Goal: Task Accomplishment & Management: Manage account settings

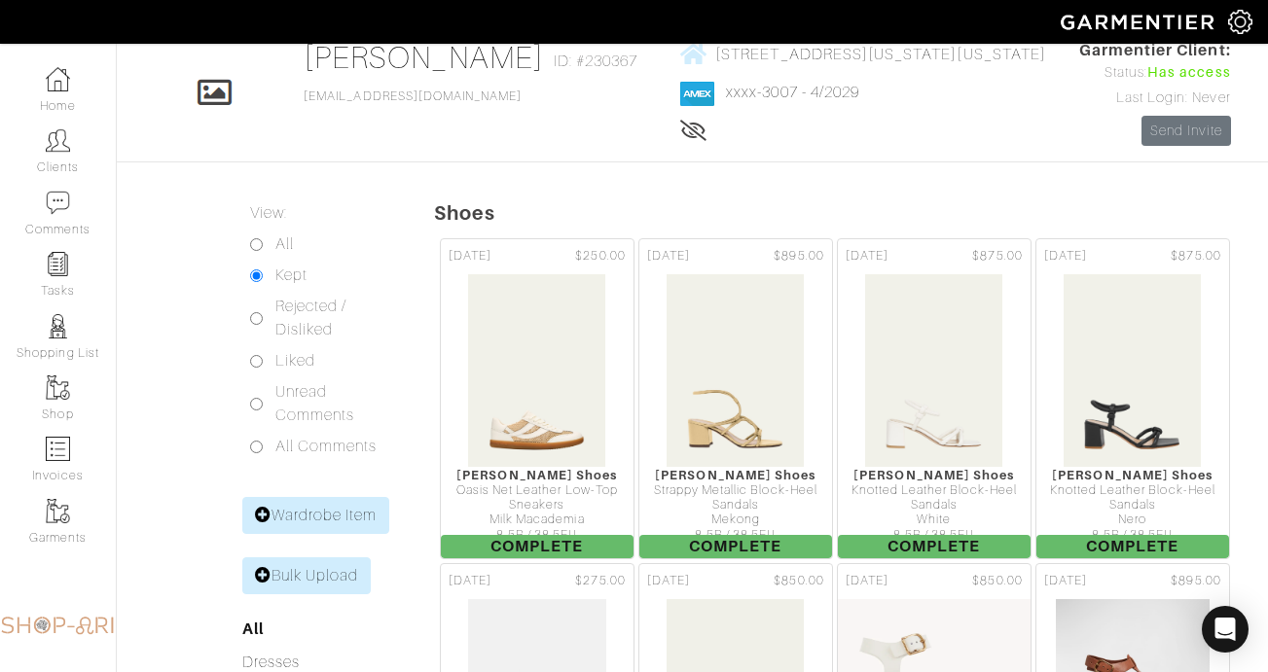
scroll to position [102, 0]
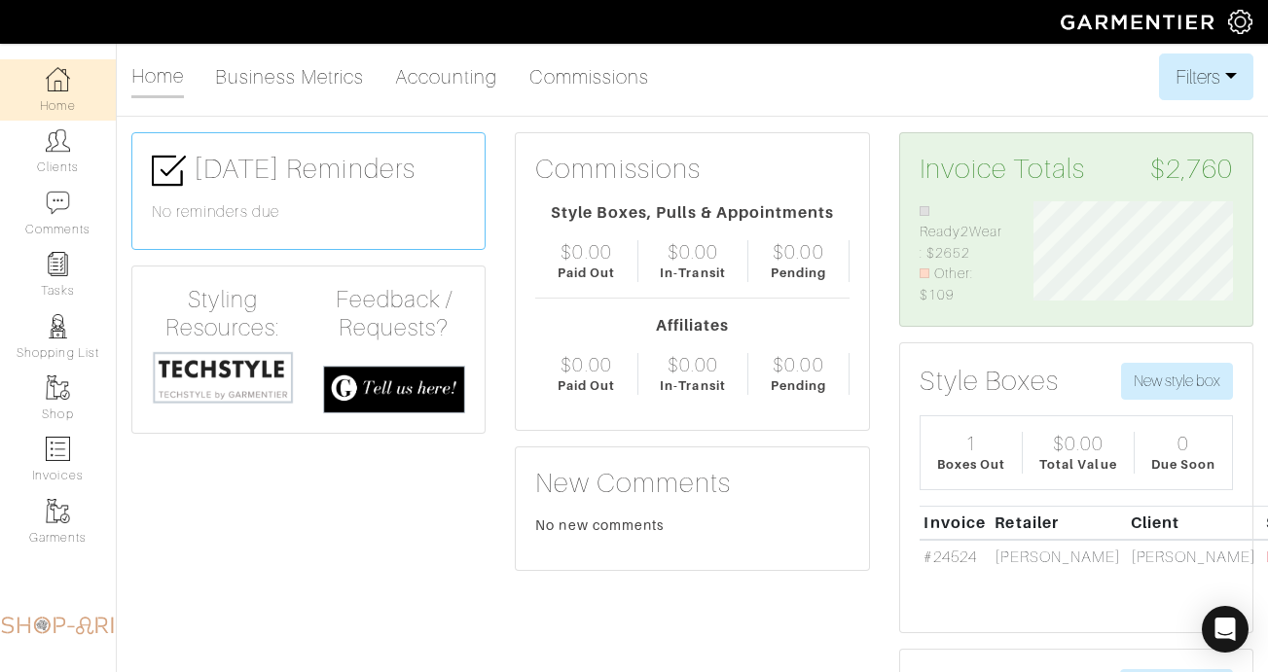
scroll to position [105, 229]
click at [62, 160] on link "Clients" at bounding box center [58, 151] width 116 height 61
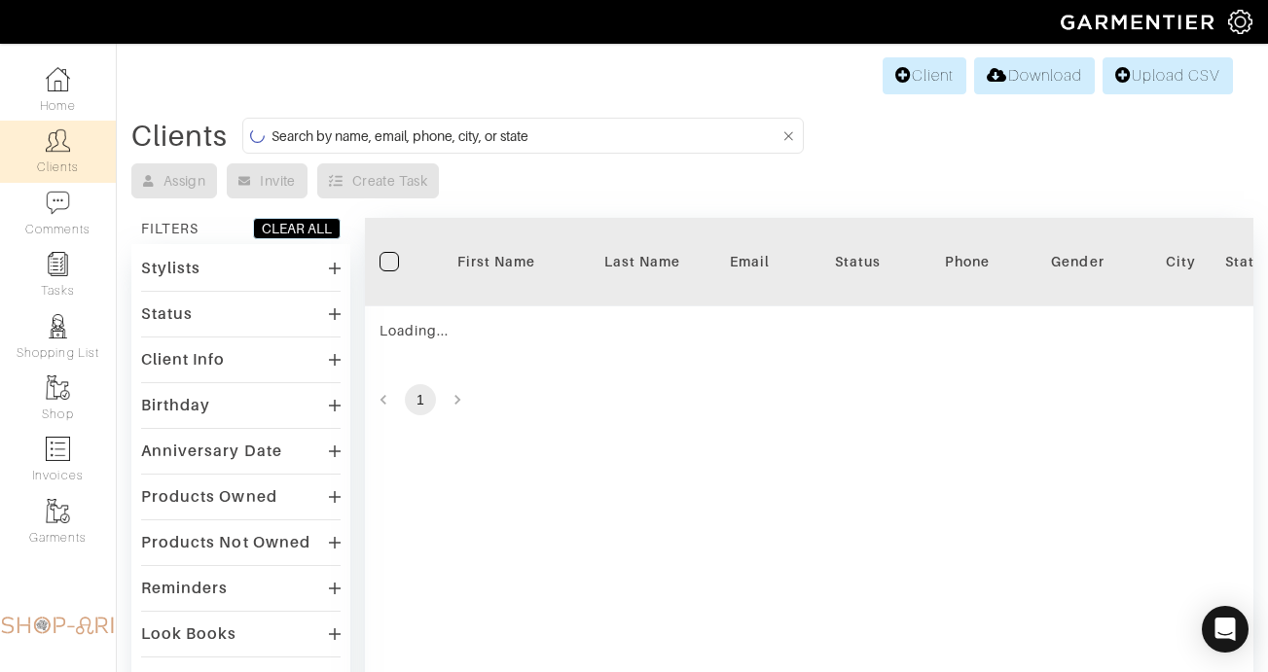
click at [412, 142] on input at bounding box center [525, 136] width 508 height 24
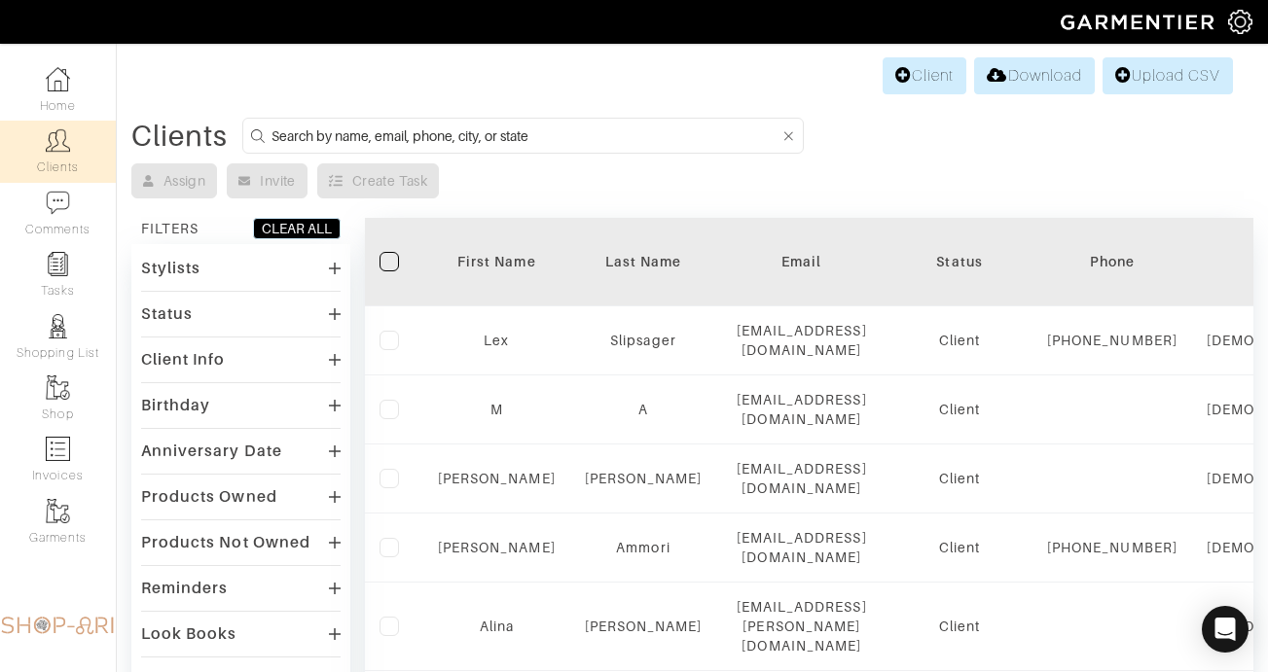
click at [411, 141] on input at bounding box center [525, 136] width 508 height 24
type input "MARIEL"
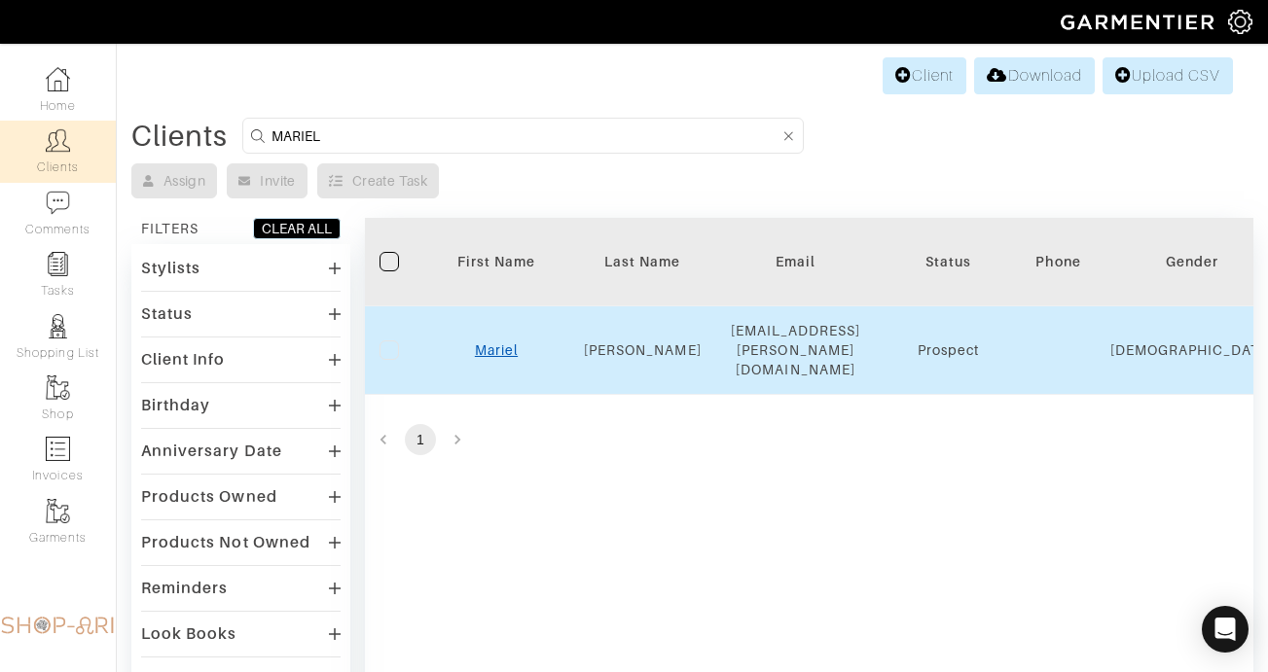
click at [492, 343] on link "Mariel" at bounding box center [496, 351] width 43 height 16
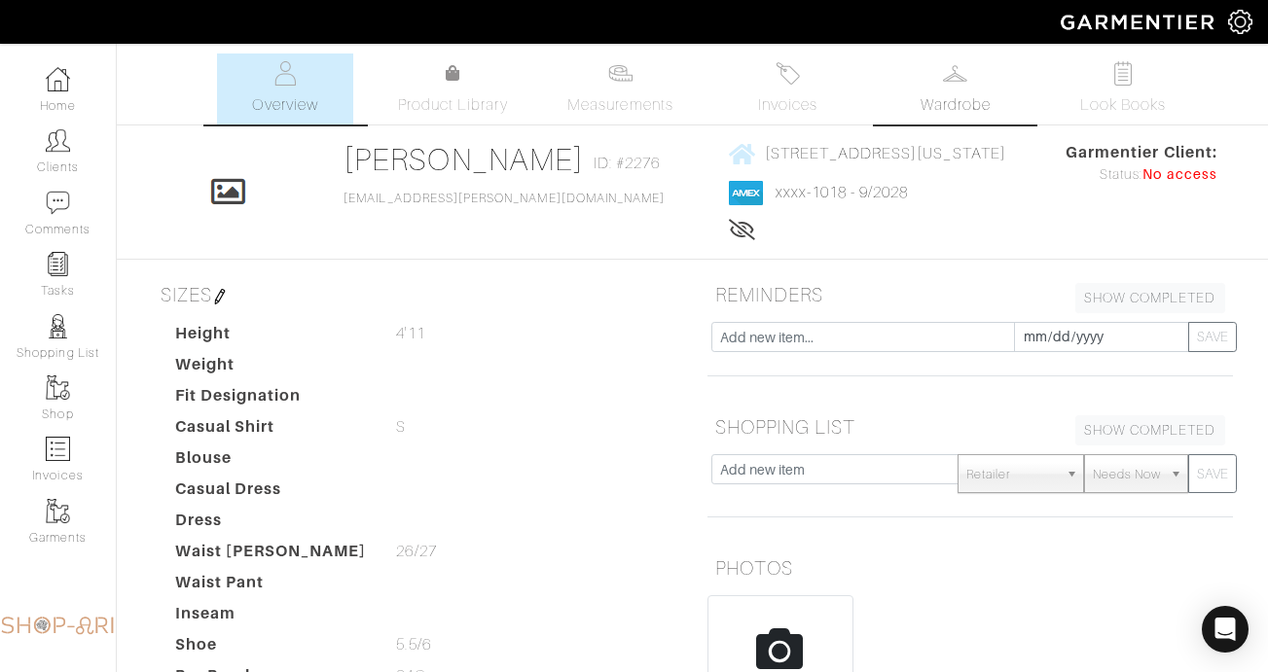
click at [946, 94] on span "Wardrobe" at bounding box center [956, 104] width 70 height 23
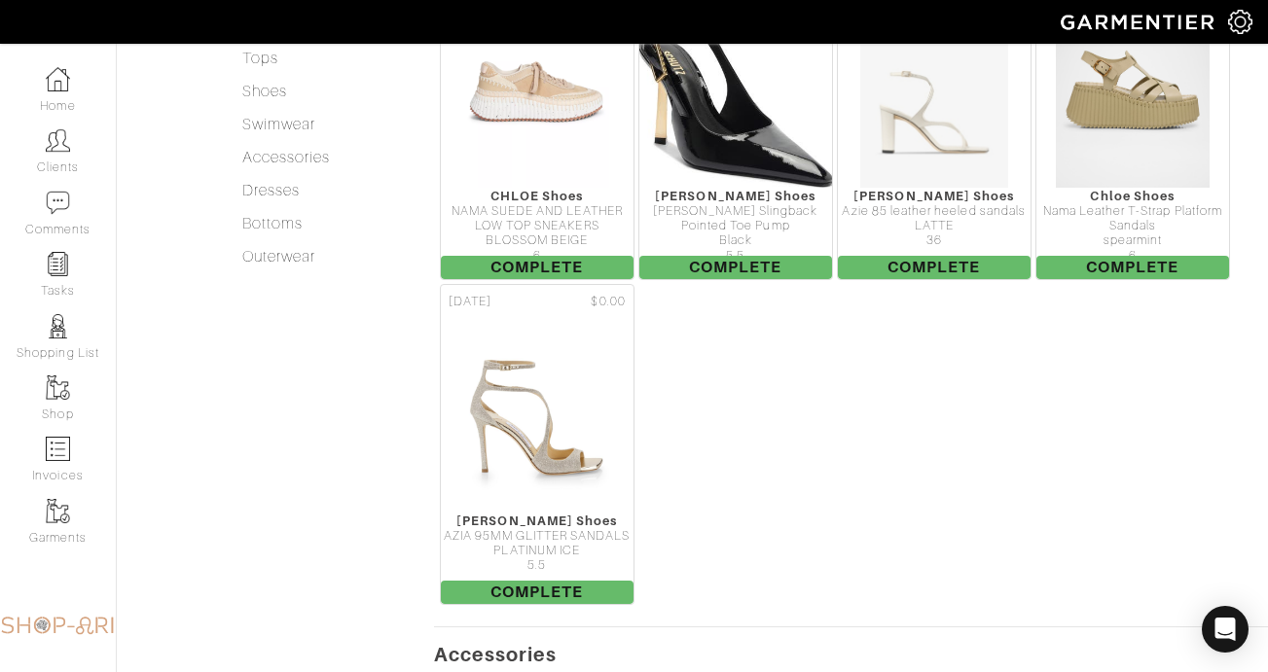
scroll to position [531, 0]
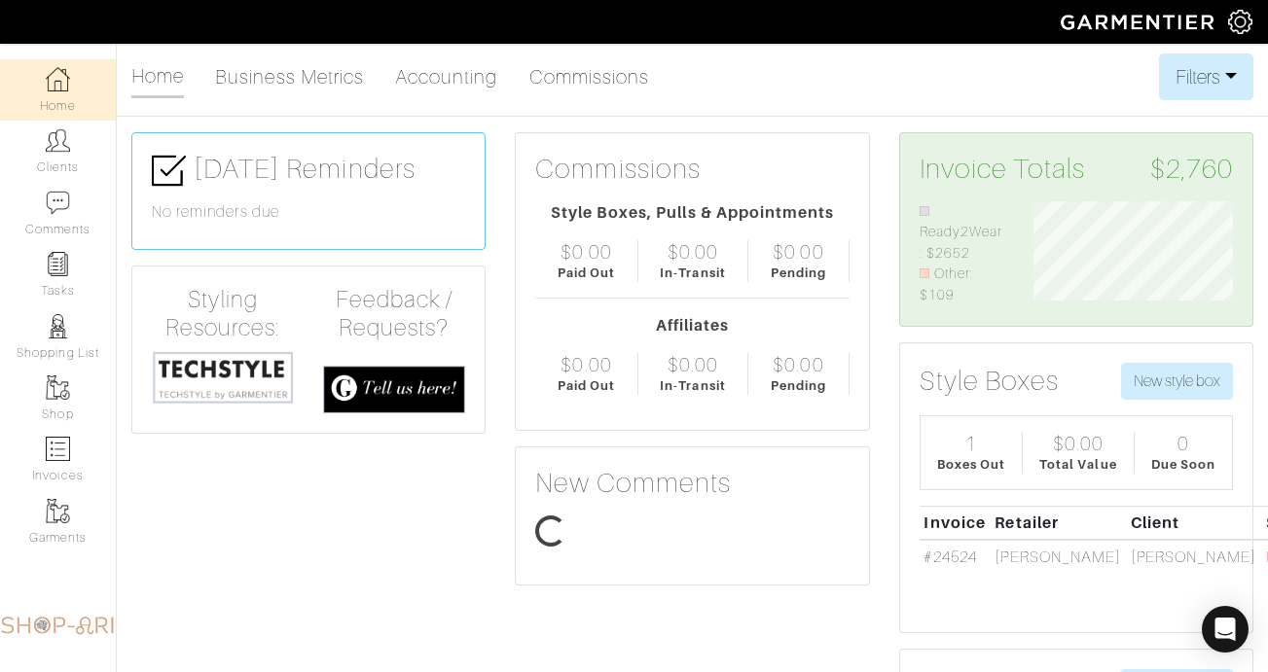
scroll to position [105, 229]
click at [89, 155] on link "Clients" at bounding box center [58, 151] width 116 height 61
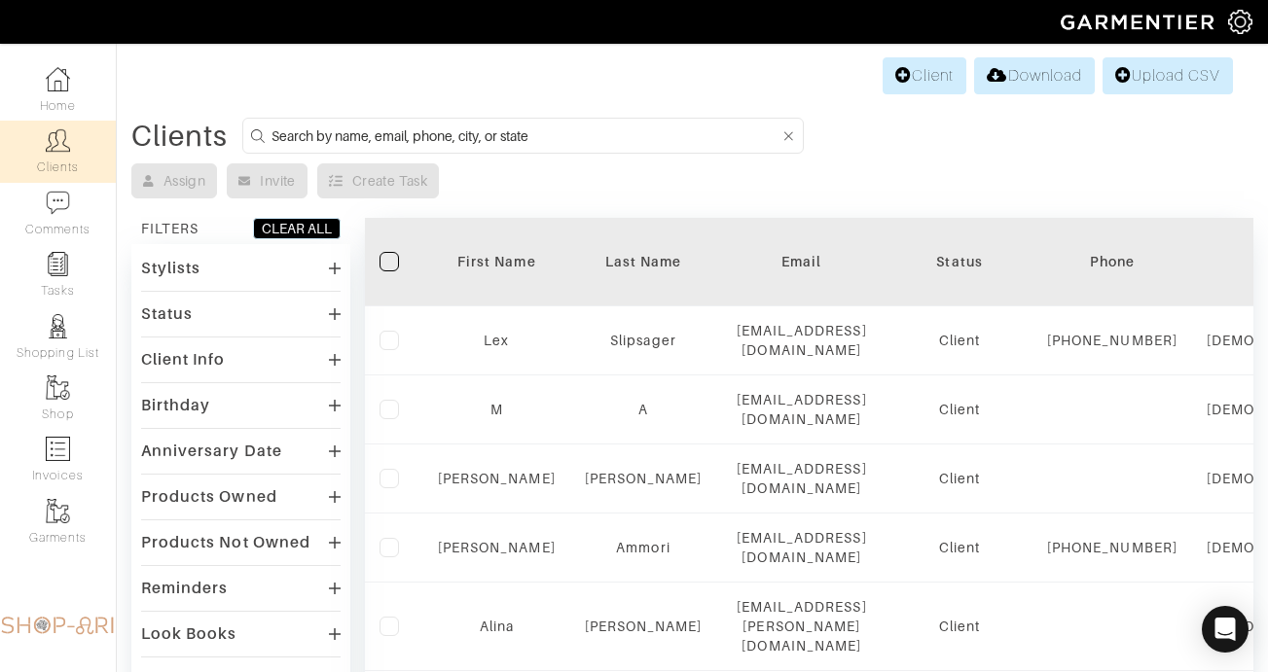
click at [413, 139] on input at bounding box center [525, 136] width 508 height 24
type input "mariel"
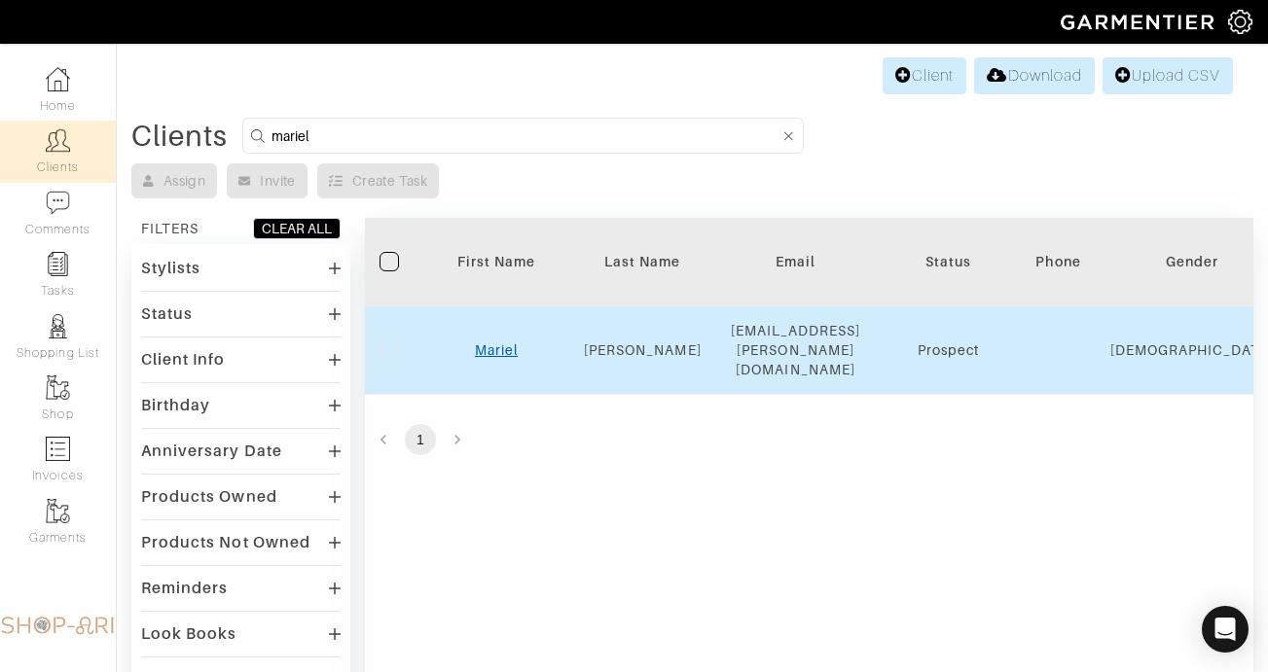
click at [488, 343] on link "Mariel" at bounding box center [496, 351] width 43 height 16
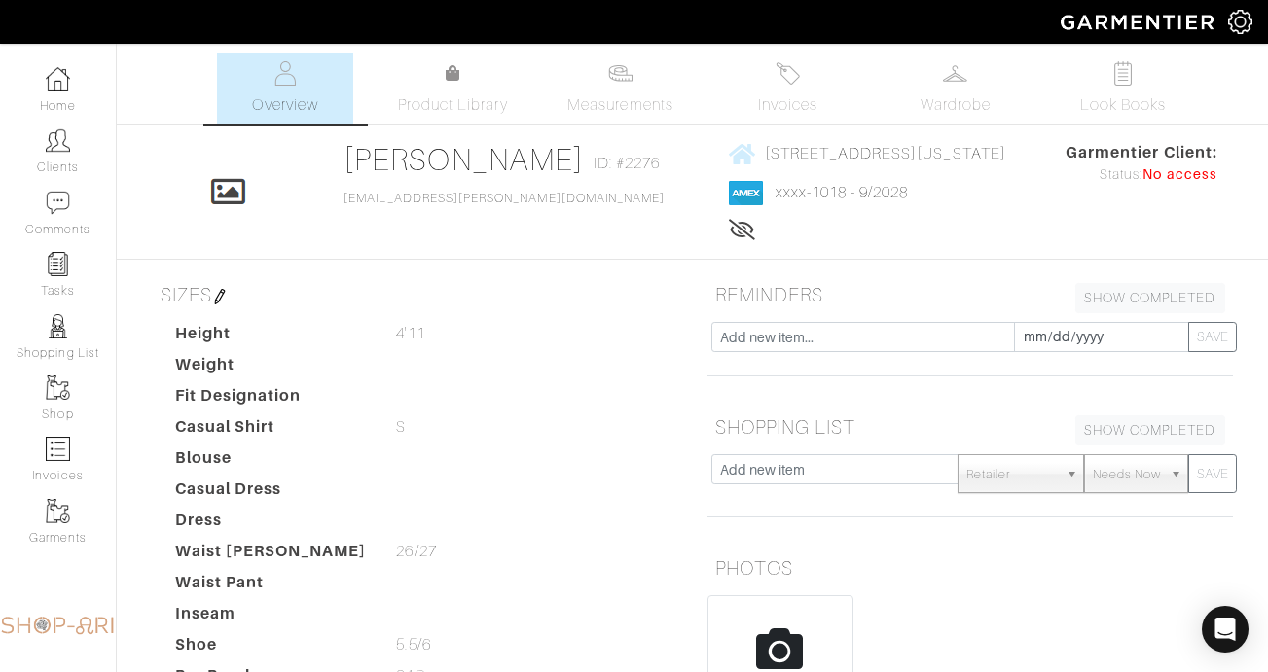
click at [951, 127] on div "Mariel Kelly Overview Overview Measurements Product Library Invoices Wardrobe L…" at bounding box center [634, 568] width 1268 height 1029
click at [951, 103] on span "Wardrobe" at bounding box center [956, 104] width 70 height 23
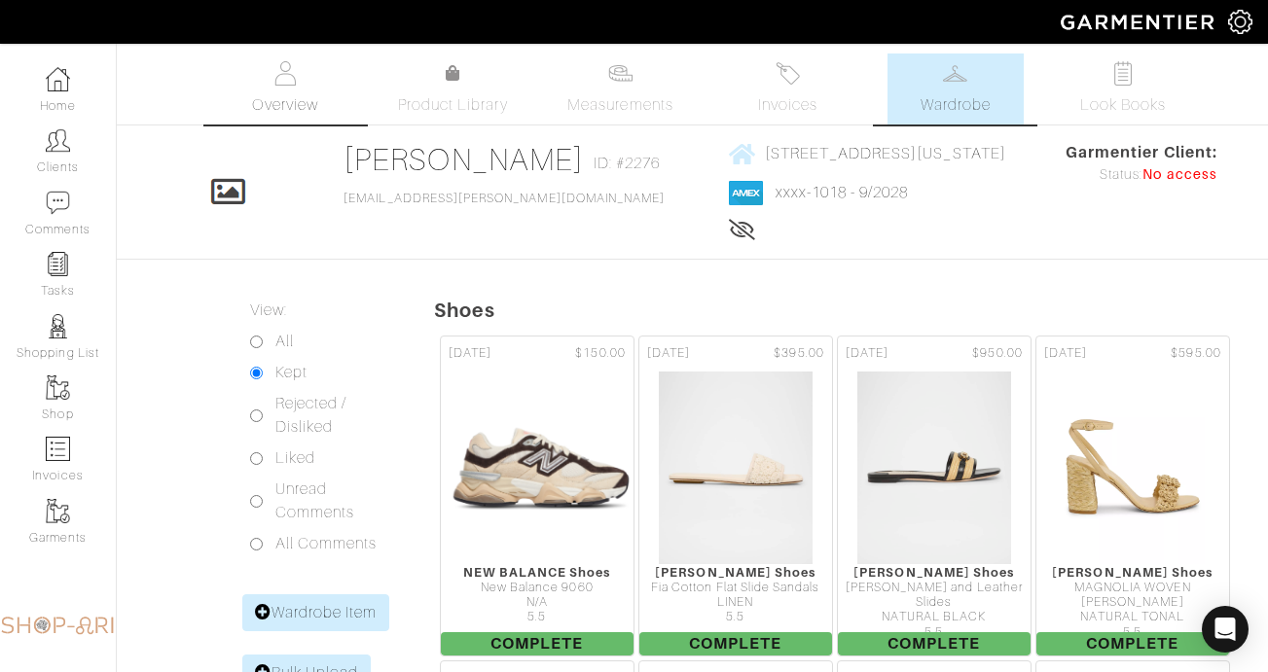
click at [260, 106] on span "Overview" at bounding box center [284, 104] width 65 height 23
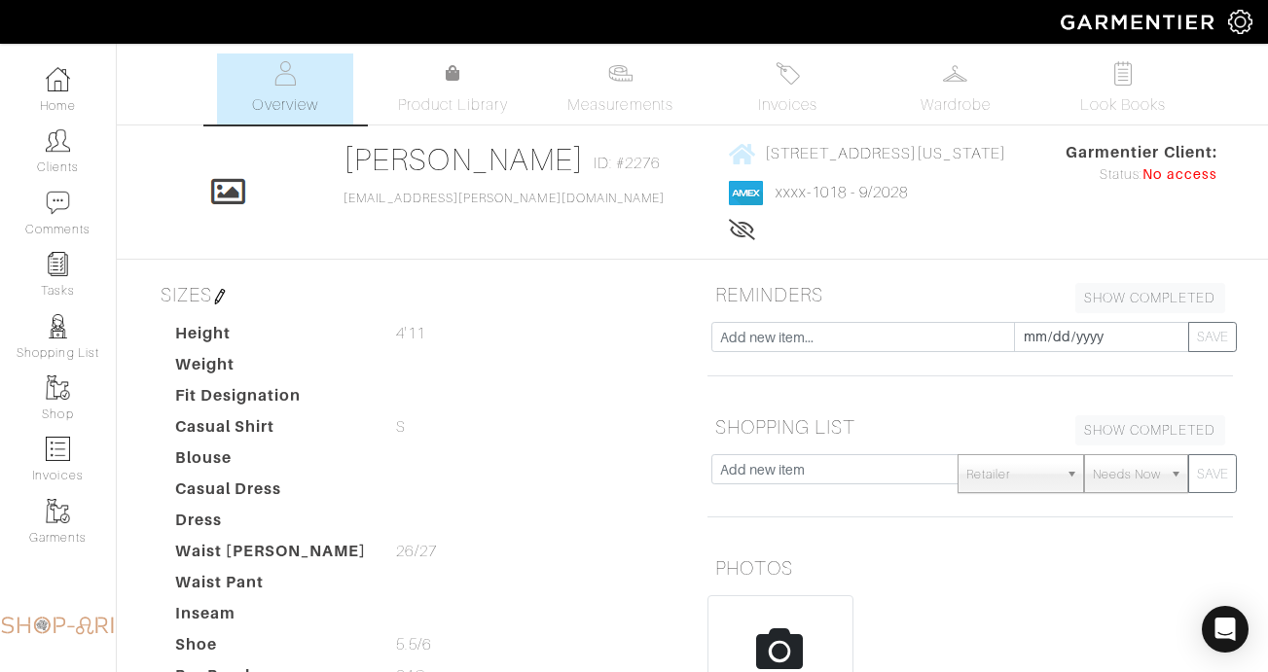
click at [1213, 171] on span "No access" at bounding box center [1179, 174] width 74 height 21
click at [911, 77] on link "Wardrobe" at bounding box center [955, 89] width 136 height 71
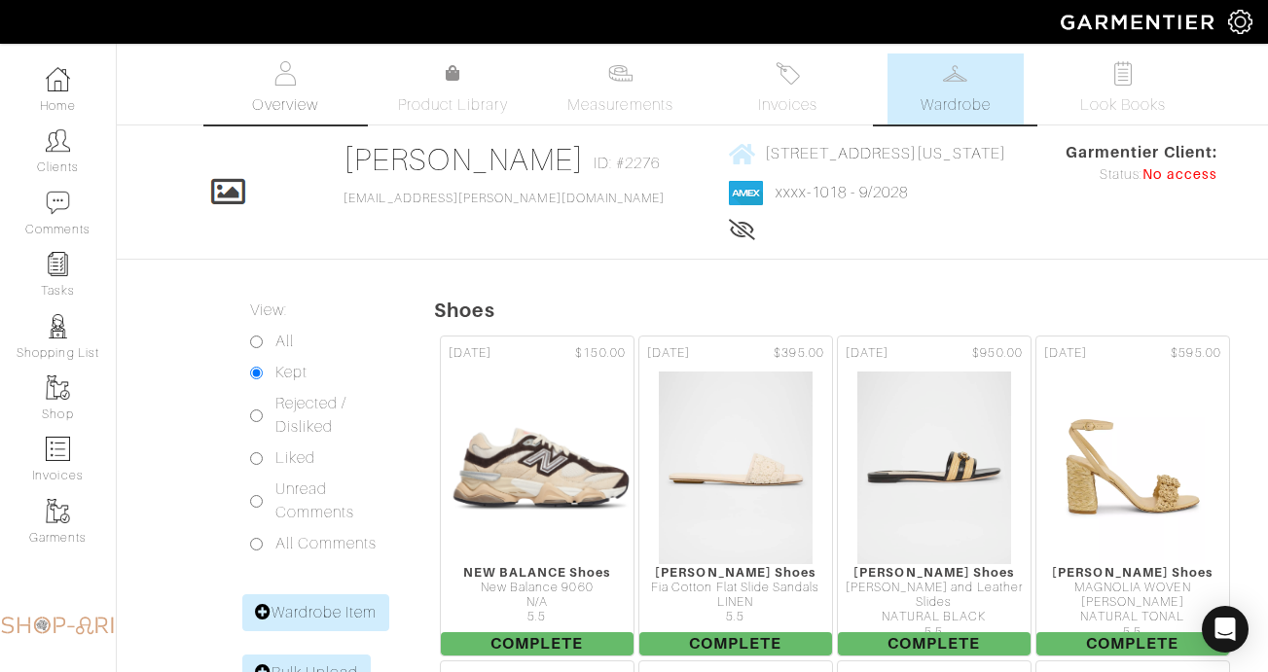
click at [319, 83] on link "Overview" at bounding box center [285, 89] width 136 height 71
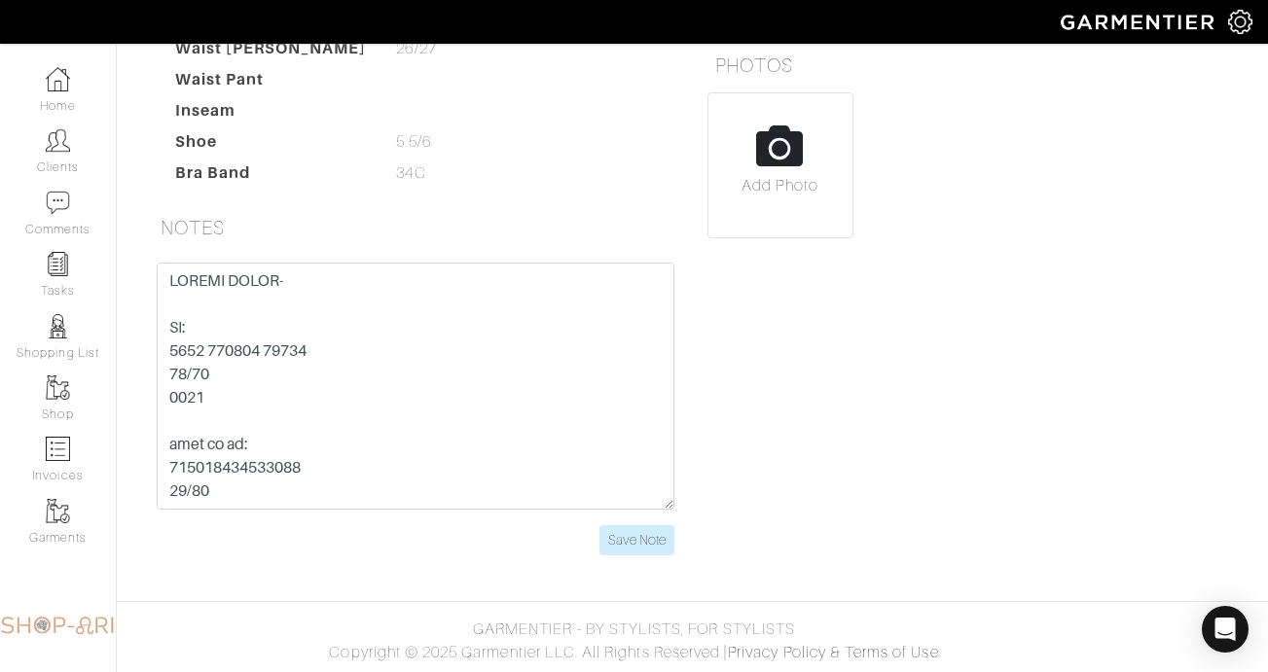
scroll to position [499, 0]
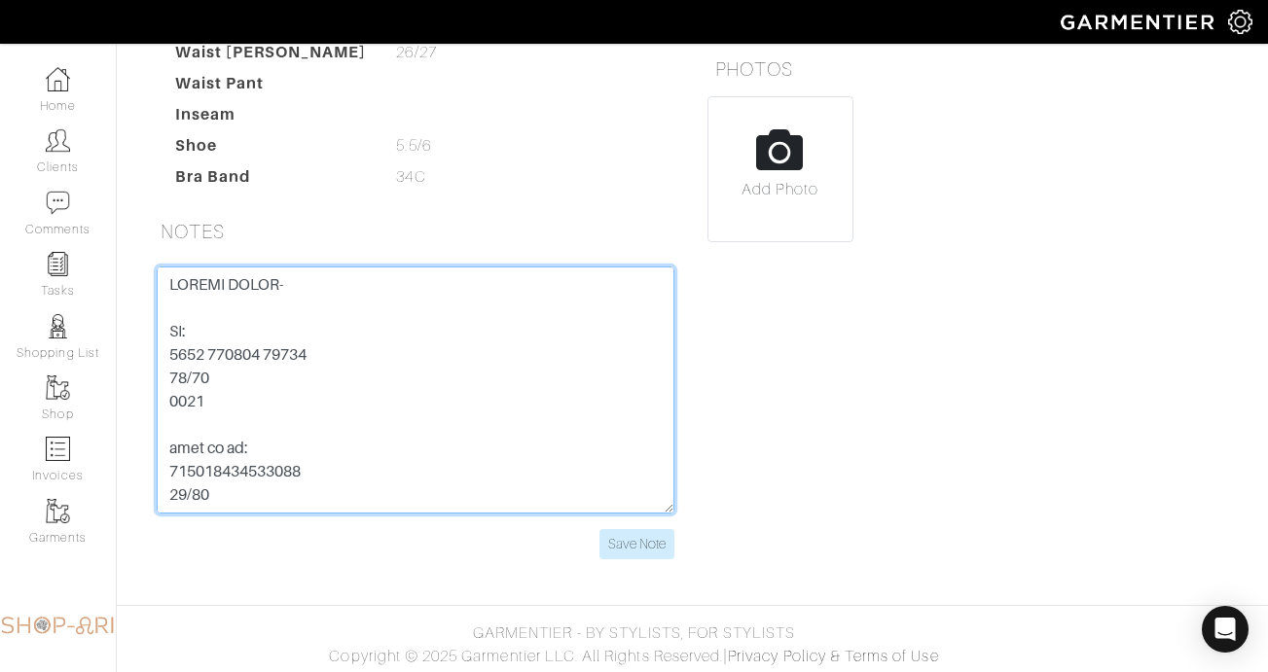
drag, startPoint x: 316, startPoint y: 345, endPoint x: 156, endPoint y: 355, distance: 160.9
click at [157, 355] on textarea at bounding box center [416, 390] width 518 height 247
click at [193, 413] on textarea at bounding box center [416, 390] width 518 height 247
click at [192, 405] on textarea at bounding box center [416, 390] width 518 height 247
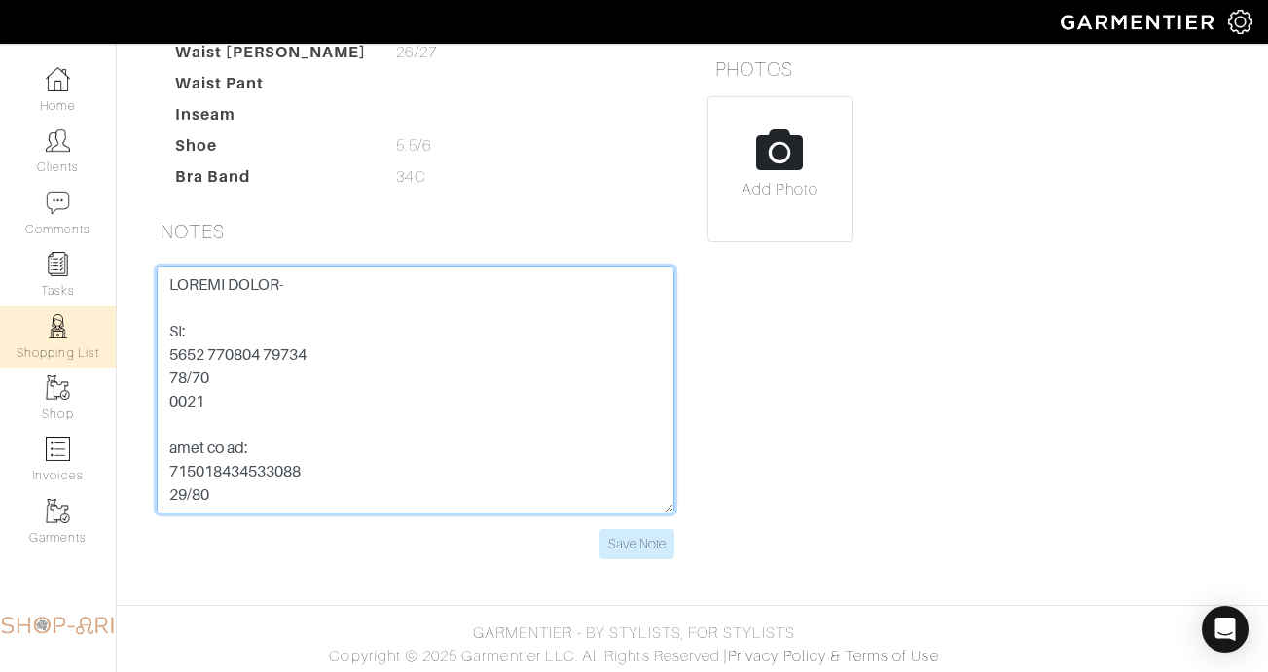
drag, startPoint x: 317, startPoint y: 353, endPoint x: 79, endPoint y: 353, distance: 238.4
click at [79, 353] on div "Company Settings Manage Subscription My Profile Stylists Sign Out Home Clients …" at bounding box center [634, 42] width 1268 height 1082
click at [198, 404] on textarea at bounding box center [416, 390] width 518 height 247
